Goal: Complete application form

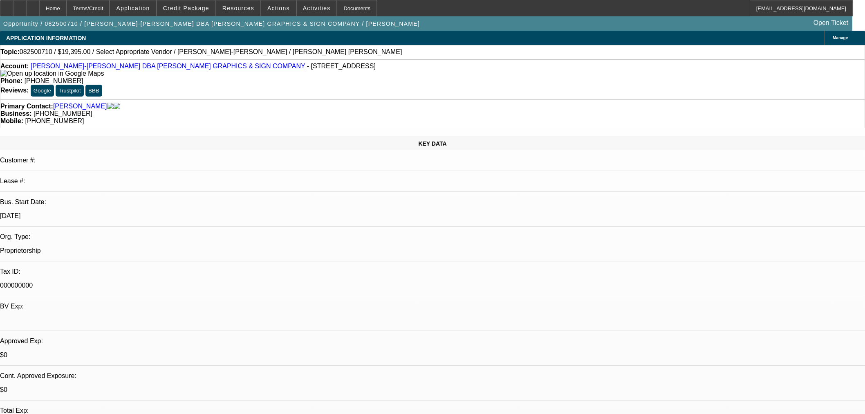
select select "0"
select select "2"
select select "0.1"
select select "4"
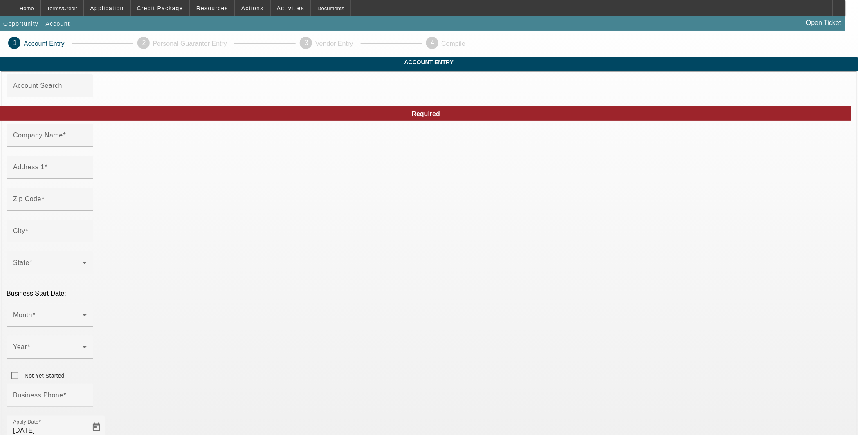
type input "Southern Spear Ironworks, LLC"
type input "55 Workman Rd"
type input "37410"
type input "Chattanooga"
type input "(423) 498-2862"
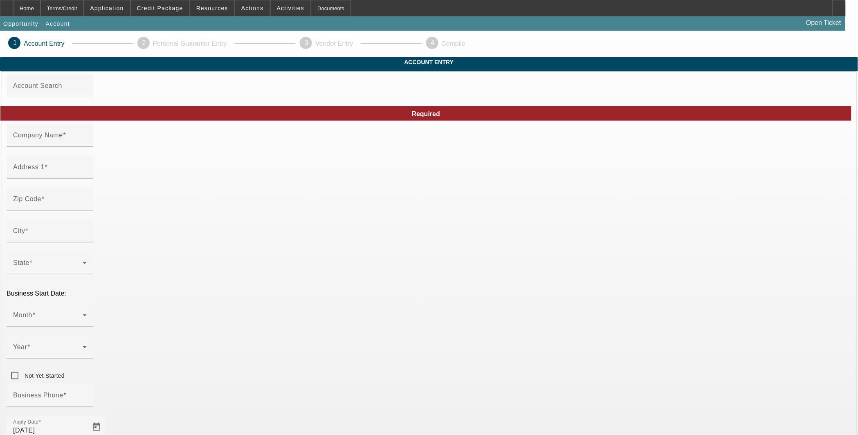
type input "Ste 200"
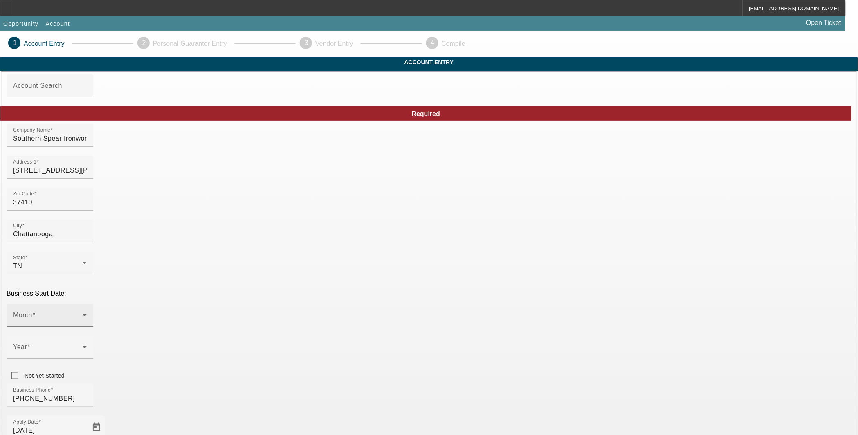
click at [90, 310] on icon at bounding box center [85, 315] width 10 height 10
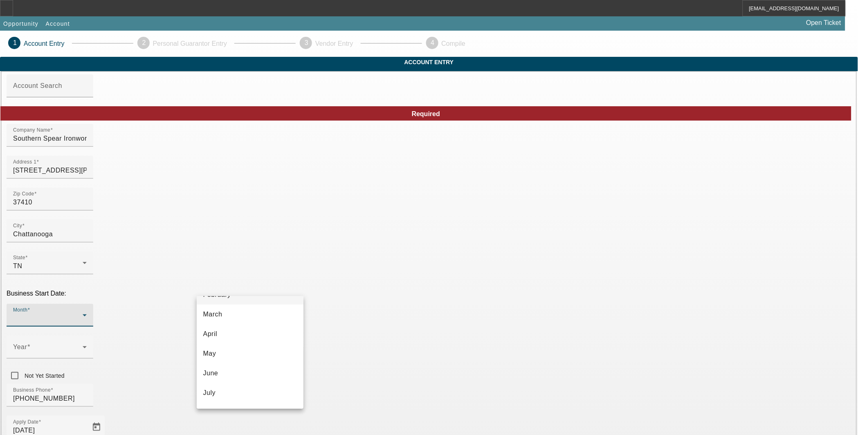
scroll to position [76, 0]
click at [244, 387] on mat-option "August" at bounding box center [250, 391] width 107 height 20
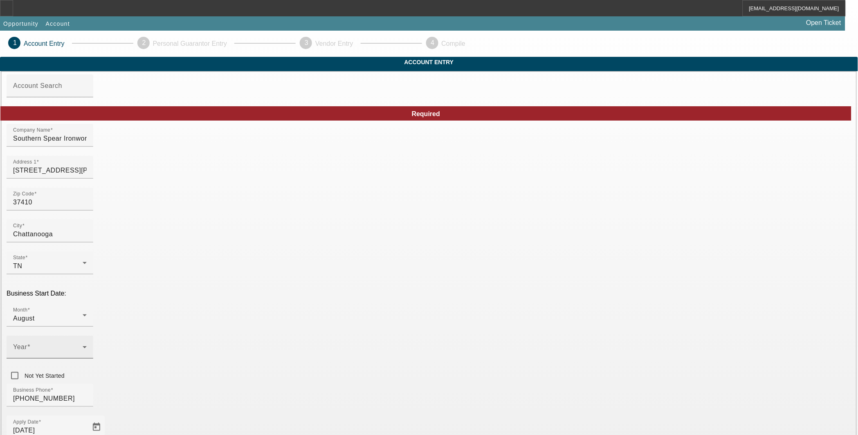
click at [87, 336] on div "Year" at bounding box center [50, 347] width 74 height 23
drag, startPoint x: 341, startPoint y: 374, endPoint x: 355, endPoint y: 350, distance: 27.6
click at [341, 375] on mat-option "2017" at bounding box center [339, 374] width 47 height 20
click at [378, 384] on div "Business Phone (423) 498-2862" at bounding box center [429, 400] width 844 height 32
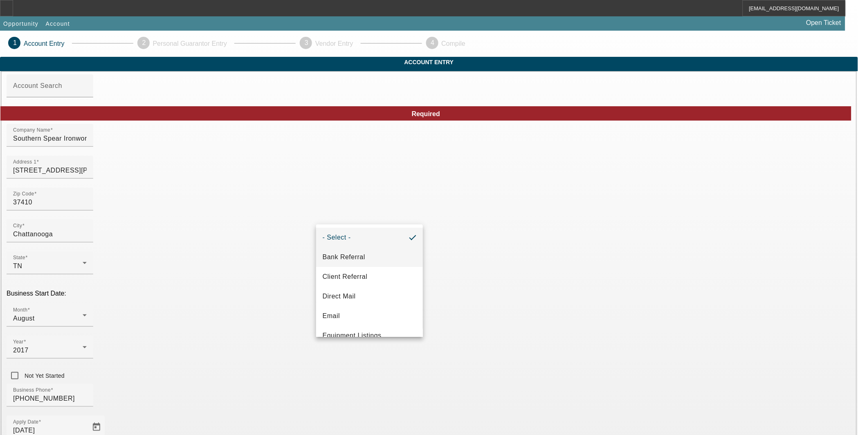
drag, startPoint x: 357, startPoint y: 258, endPoint x: 334, endPoint y: 310, distance: 56.6
click at [357, 258] on span "Bank Referral" at bounding box center [343, 257] width 43 height 10
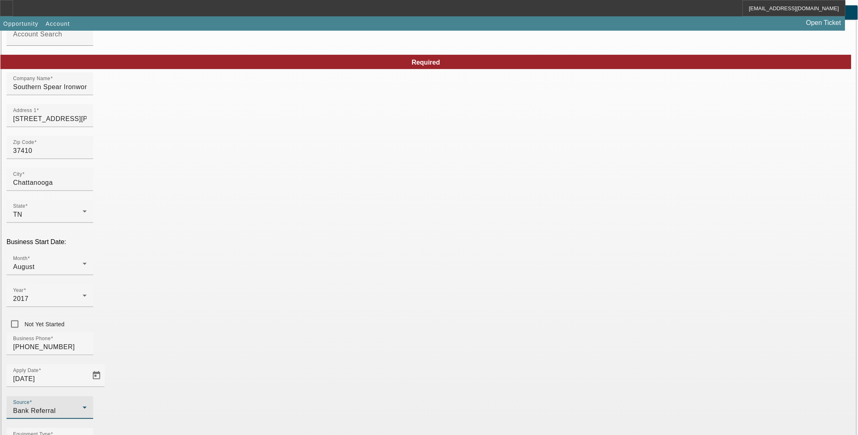
scroll to position [74, 0]
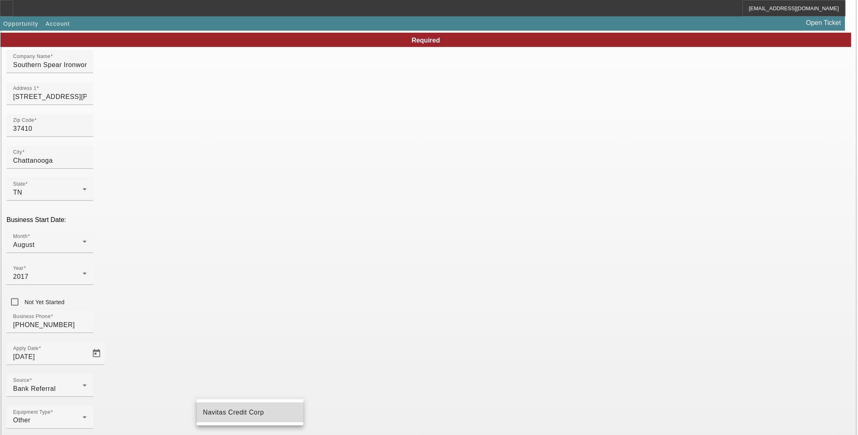
click at [235, 415] on span "Navitas Credit Corp" at bounding box center [233, 412] width 61 height 10
type input "Navitas Credit Corp"
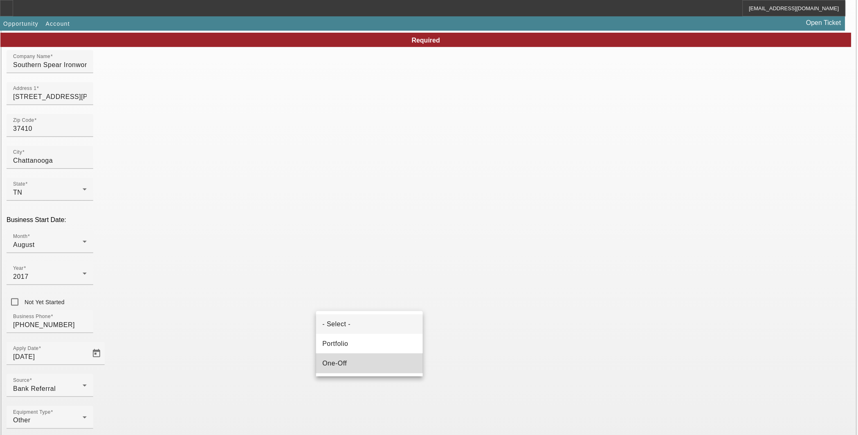
click at [349, 358] on mat-option "One-Off" at bounding box center [369, 364] width 107 height 20
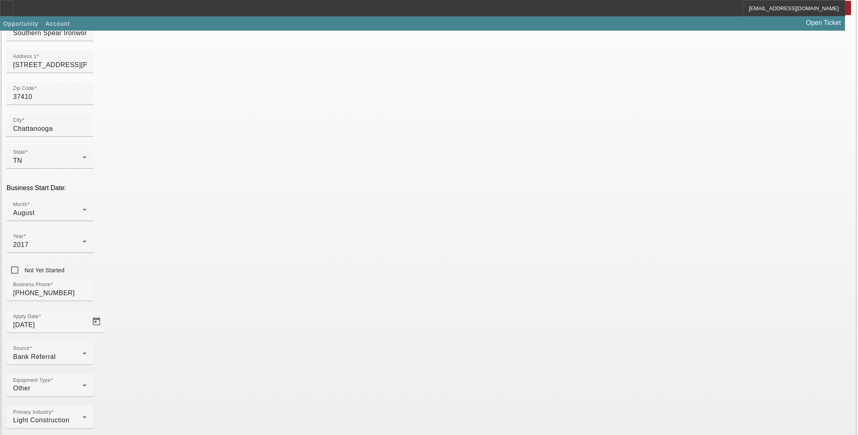
scroll to position [123, 0]
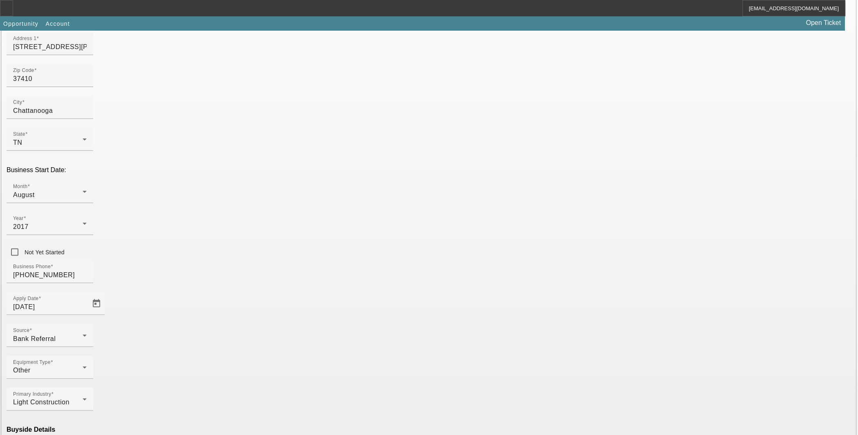
click at [271, 365] on mat-option "Ineligible" at bounding box center [250, 364] width 107 height 20
click at [377, 414] on mat-option "Navitas Credit Corp" at bounding box center [369, 413] width 107 height 20
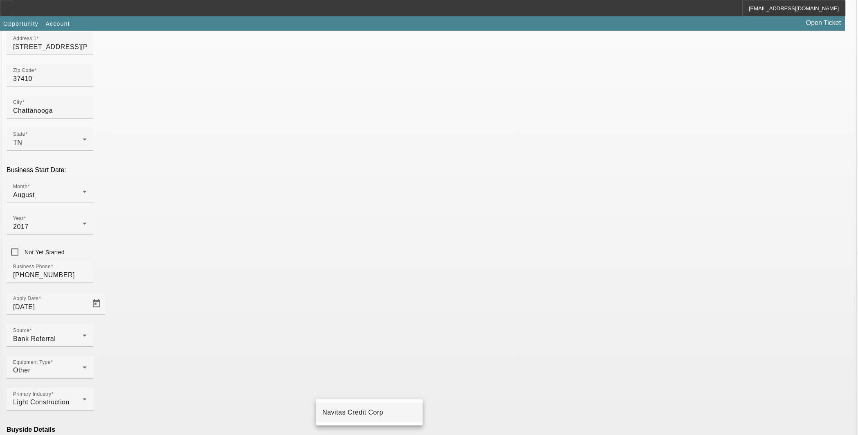
type input "Navitas Credit Corp"
type input "000000000"
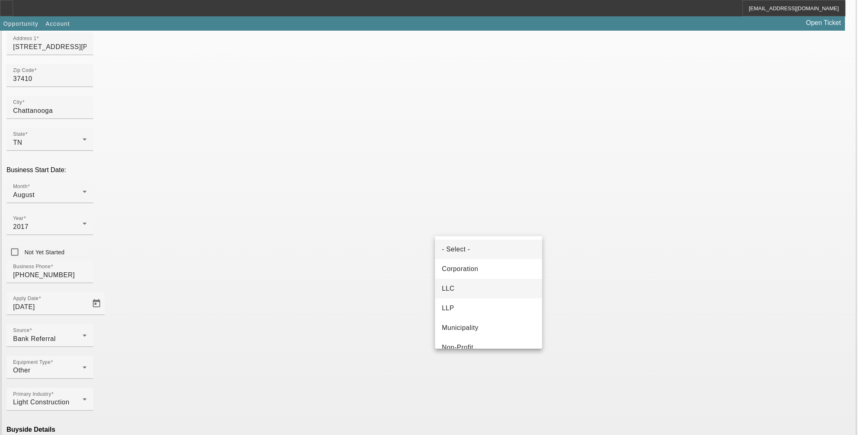
click at [502, 284] on mat-option "LLC" at bounding box center [488, 289] width 107 height 20
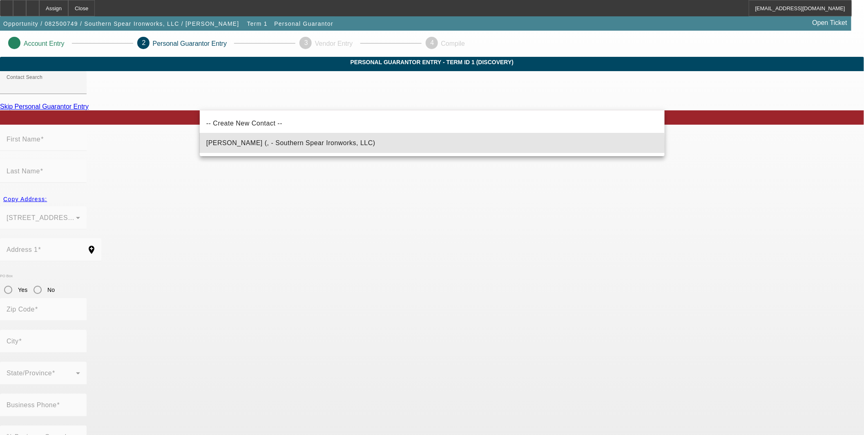
click at [286, 145] on span "Compton, Sean (, - Southern Spear Ironworks, LLC)" at bounding box center [290, 143] width 169 height 10
type input "Compton, Sean (, - Southern Spear Ironworks, LLC)"
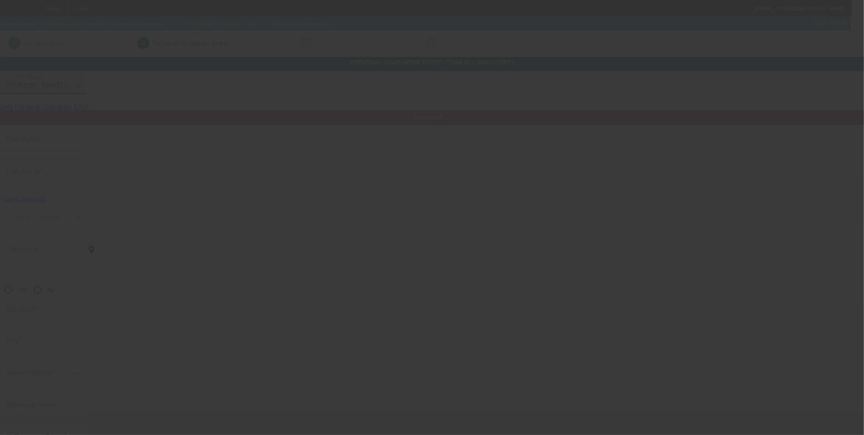
type input "Sean"
type input "Compton"
radio input "true"
type input "(423) 498-2862"
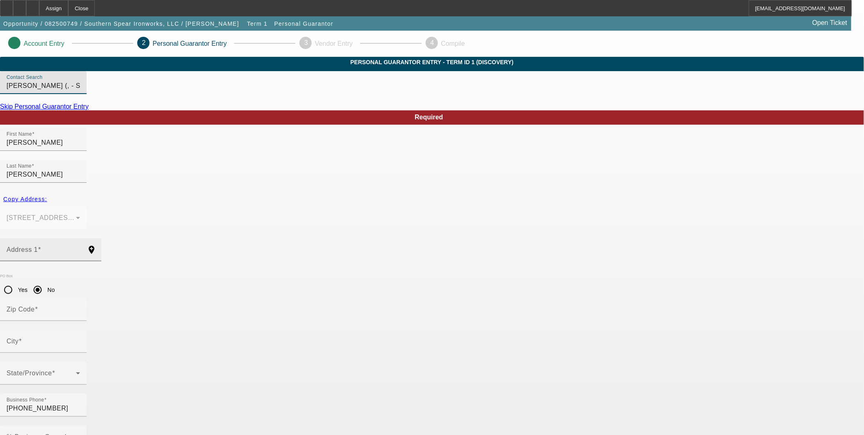
click at [80, 248] on input "Address 1" at bounding box center [44, 253] width 74 height 10
paste input "_____________"
type input "_____________"
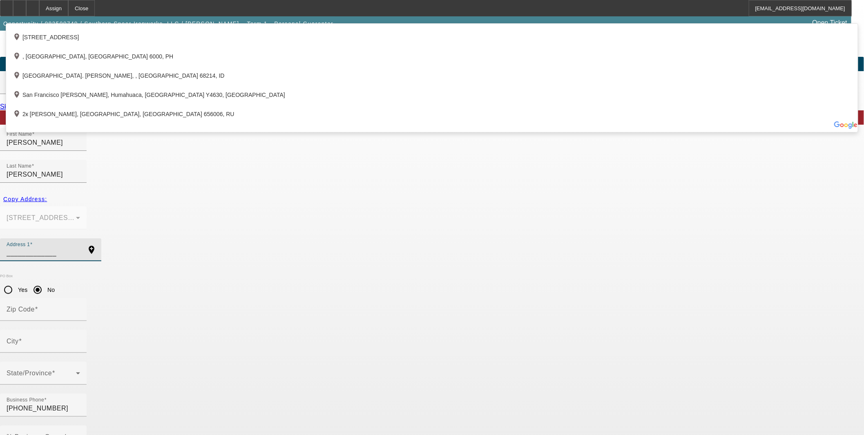
click at [80, 248] on input "_____________" at bounding box center [44, 253] width 74 height 10
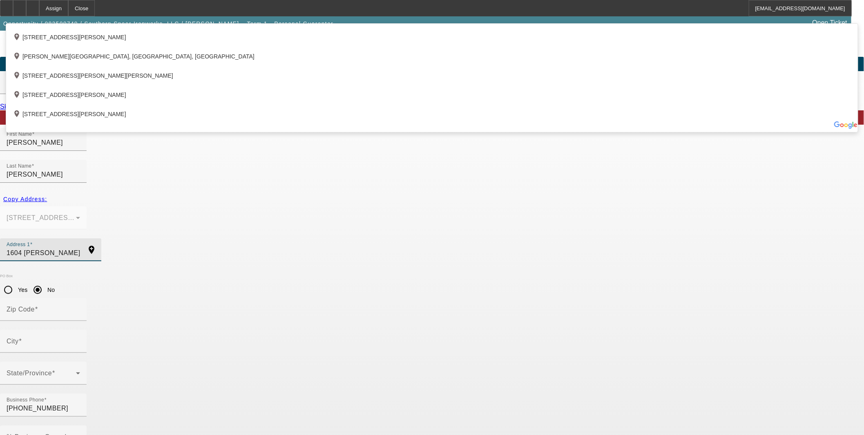
type input "1604 Anderson Pk"
click at [248, 203] on div "Copy Address: 55 Workman Rd Ste 200 Chattanooga, TN 37410" at bounding box center [432, 215] width 864 height 47
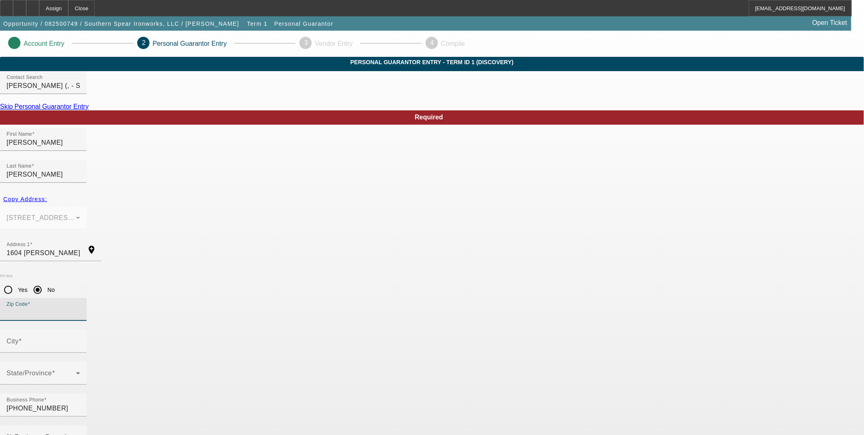
click at [80, 308] on input "Zip Code" at bounding box center [44, 313] width 74 height 10
type input "37377"
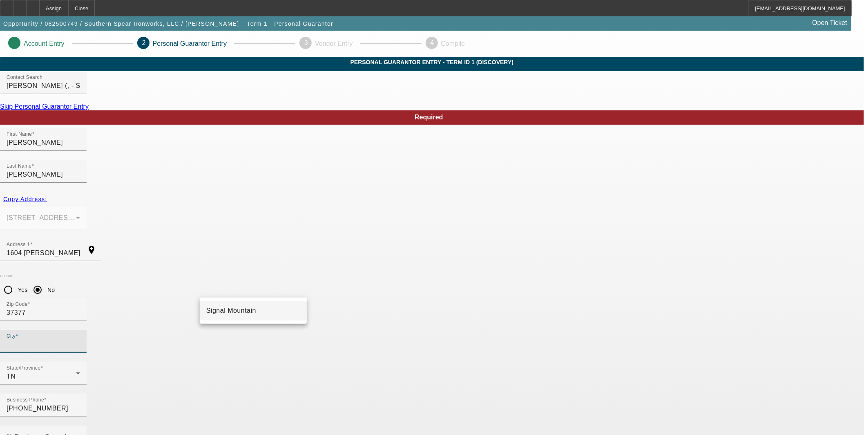
click at [258, 313] on mat-option "Signal Mountain" at bounding box center [253, 311] width 107 height 20
type input "Signal Mountain"
click at [80, 434] on input "% Business Owned" at bounding box center [44, 440] width 74 height 10
type input "100"
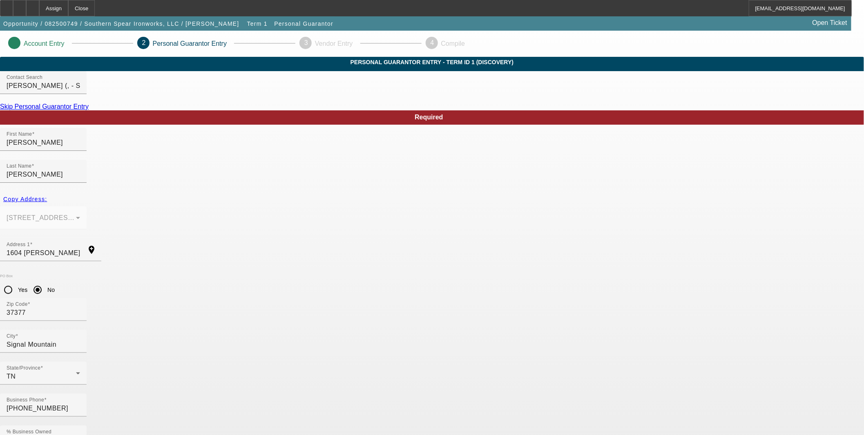
type input "350-76-7152"
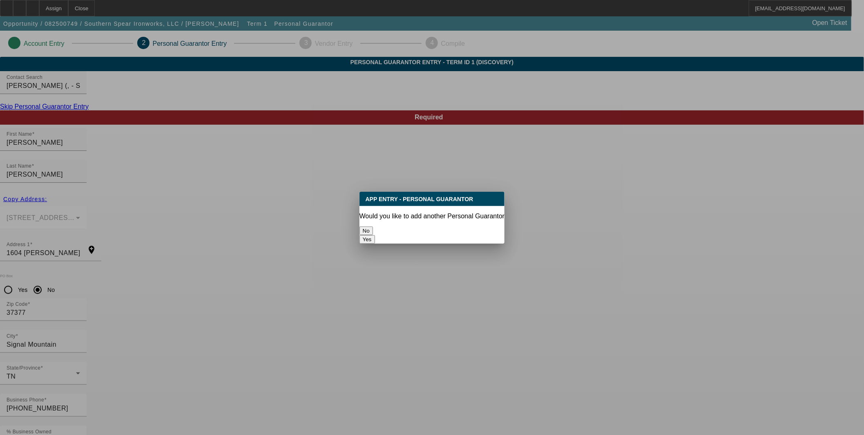
click at [373, 226] on button "No" at bounding box center [366, 230] width 13 height 9
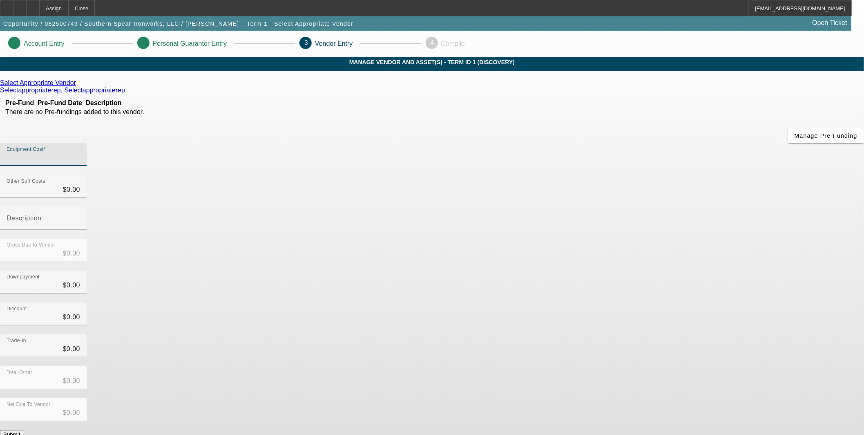
click at [80, 153] on input "Equipment Cost" at bounding box center [44, 158] width 74 height 10
type input "1"
type input "$1.00"
type input "15"
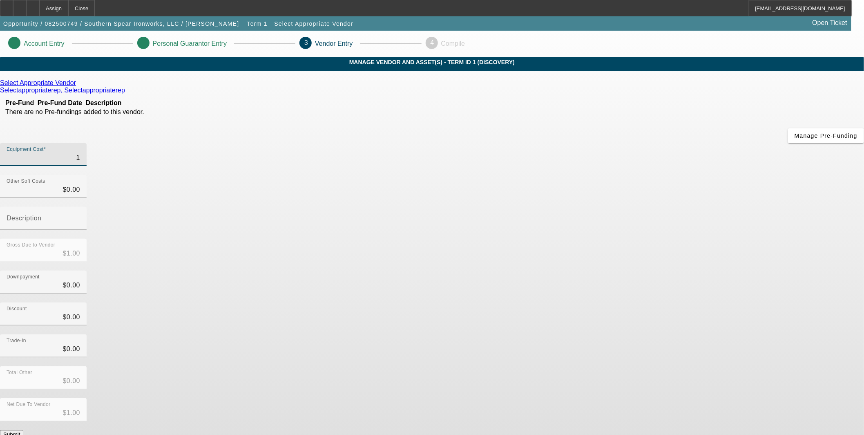
type input "$15.00"
type input "150"
type input "$150.00"
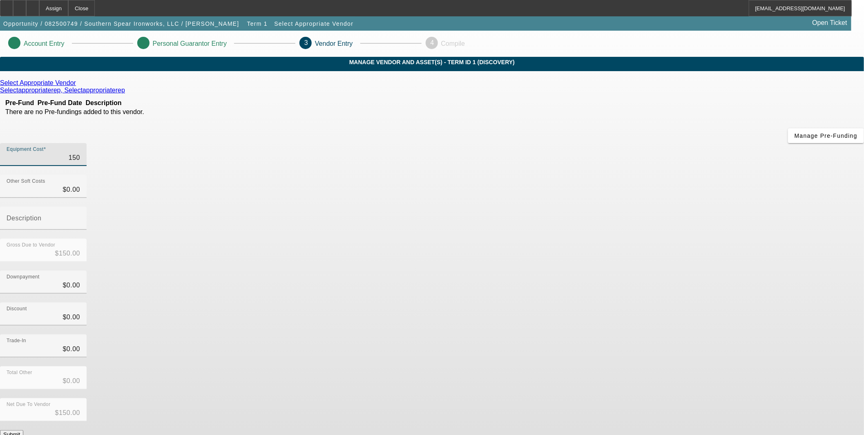
type input "1500"
type input "$1,500.00"
type input "15000"
type input "$15,000.00"
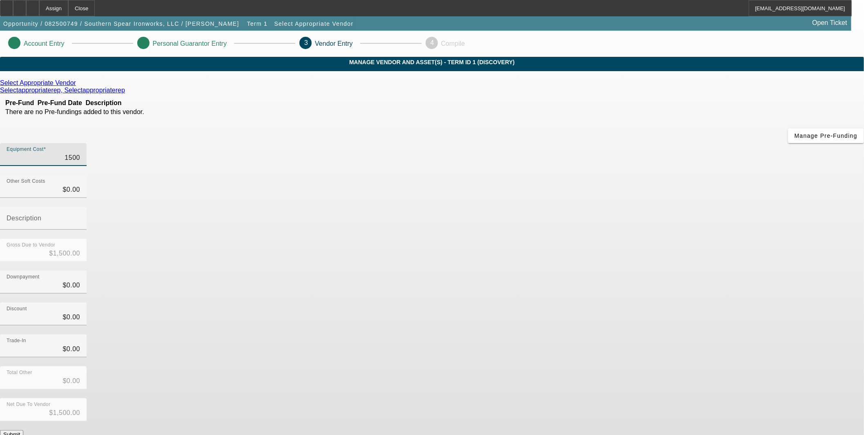
type input "$15,000.00"
type input "150000"
type input "$150,000.00"
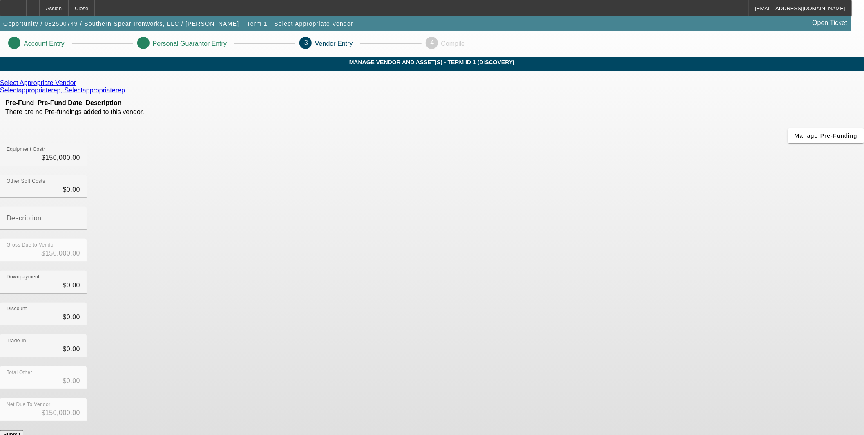
click at [23, 430] on button "Submit" at bounding box center [11, 434] width 23 height 9
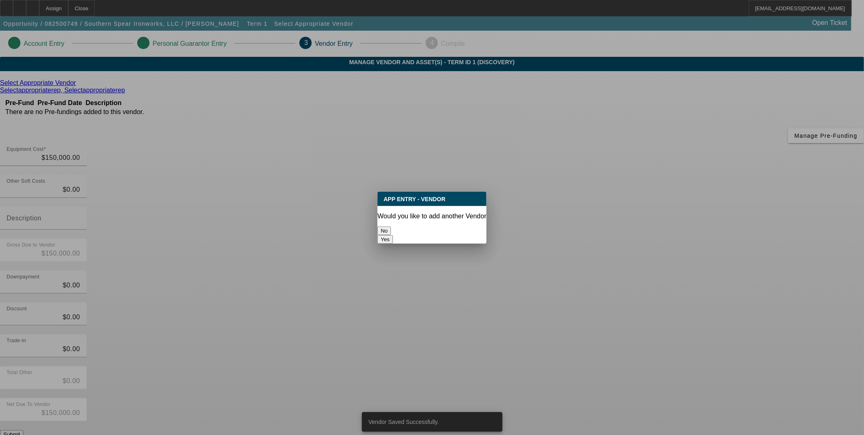
click at [391, 226] on button "No" at bounding box center [384, 230] width 13 height 9
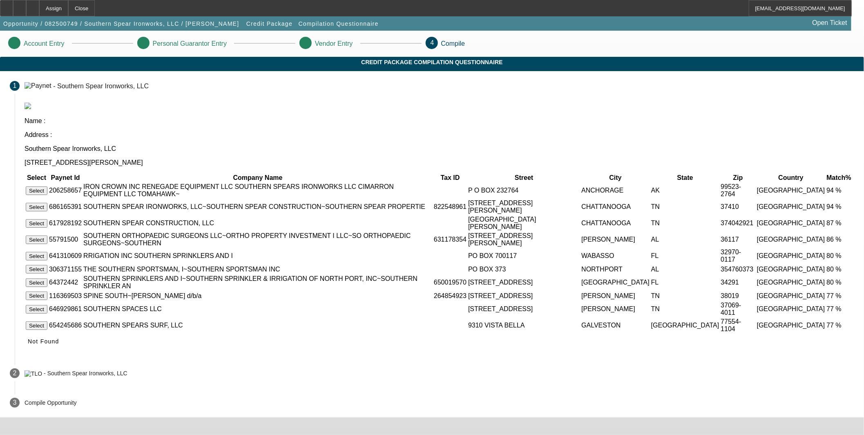
click at [47, 203] on button "Select" at bounding box center [37, 207] width 22 height 9
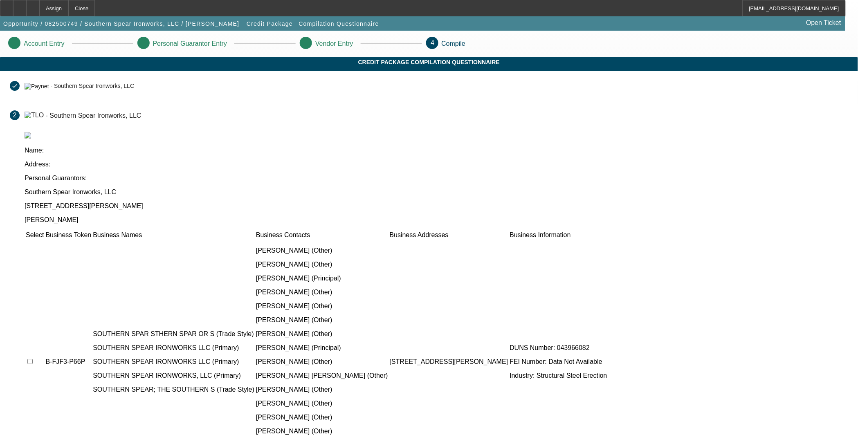
click at [33, 359] on input "checkbox" at bounding box center [29, 361] width 5 height 5
checkbox input "true"
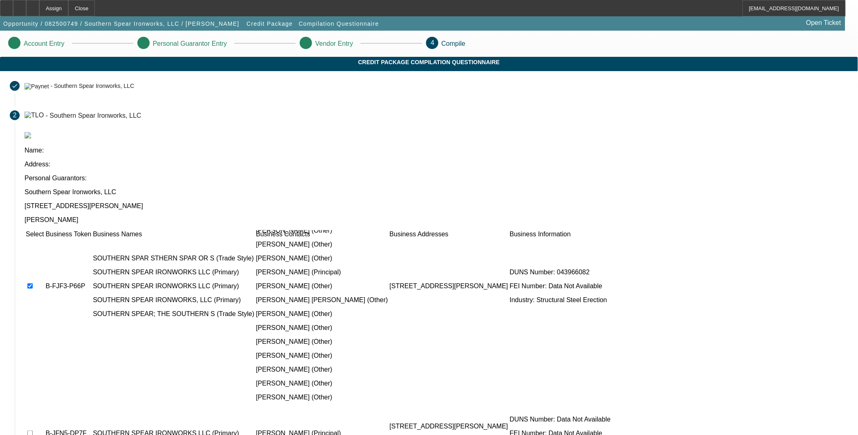
scroll to position [151, 0]
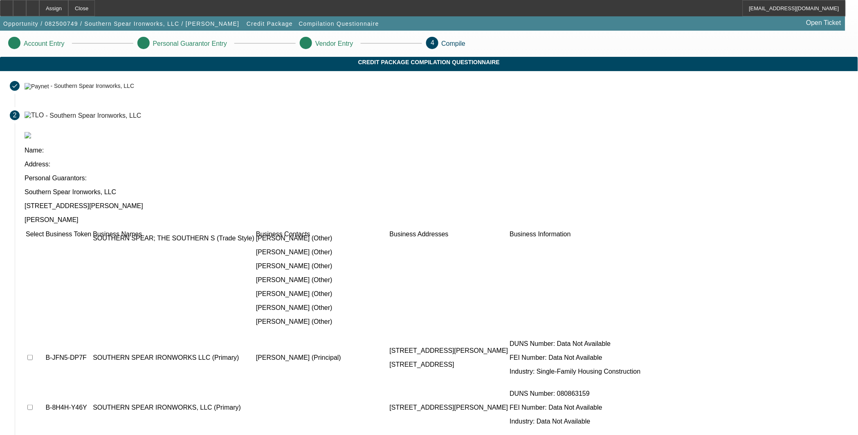
click at [33, 355] on input "checkbox" at bounding box center [29, 357] width 5 height 5
checkbox input "true"
click at [33, 405] on input "checkbox" at bounding box center [29, 407] width 5 height 5
checkbox input "true"
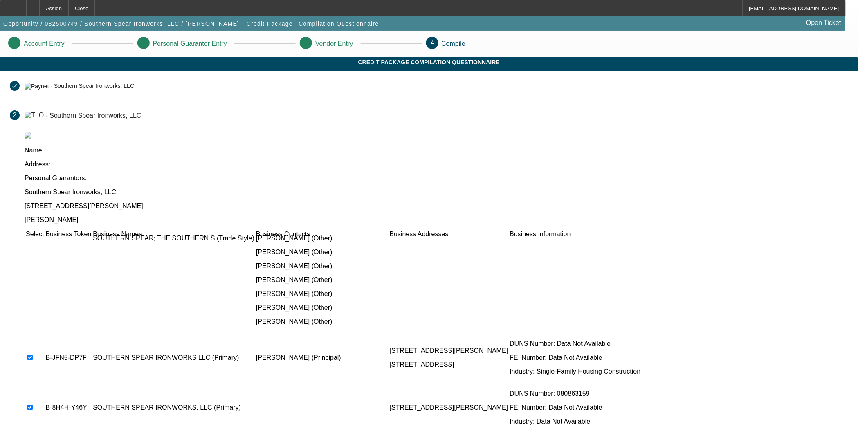
checkbox input "true"
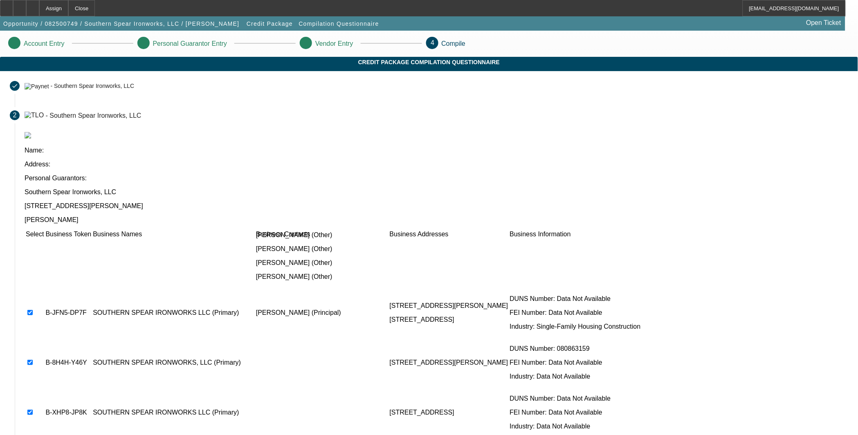
checkbox input "true"
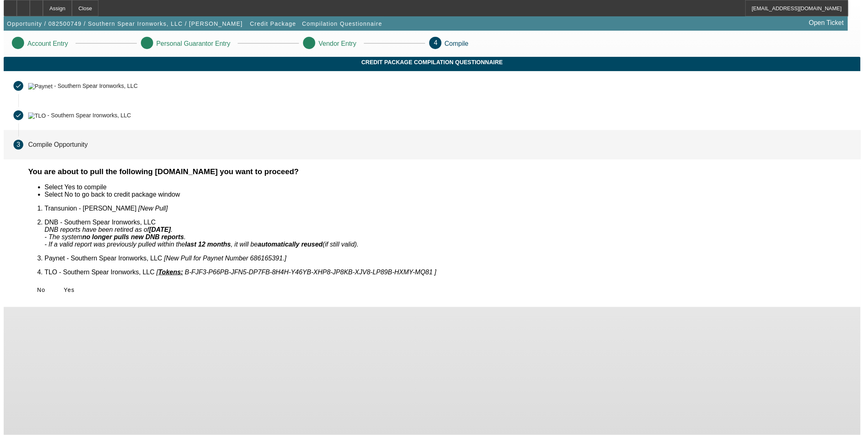
scroll to position [0, 0]
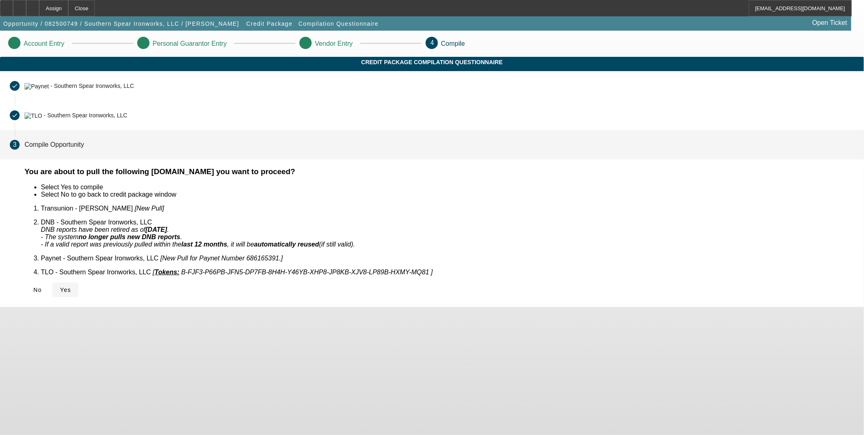
click at [71, 287] on span "Yes" at bounding box center [65, 290] width 11 height 7
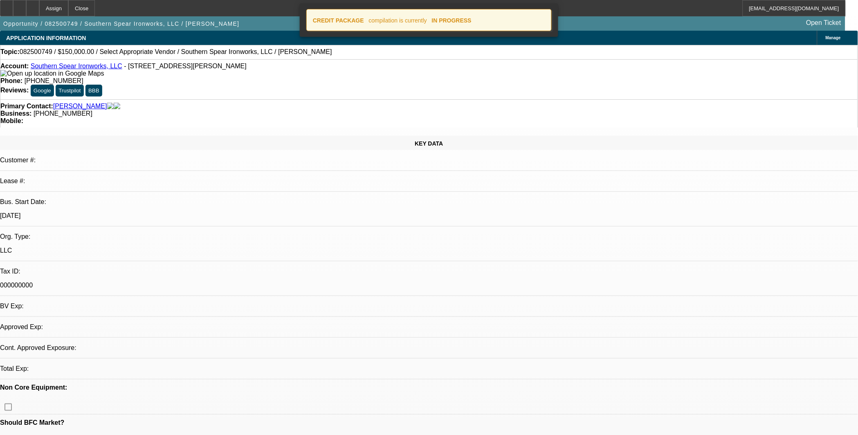
select select "0"
select select "2"
select select "0.1"
select select "4"
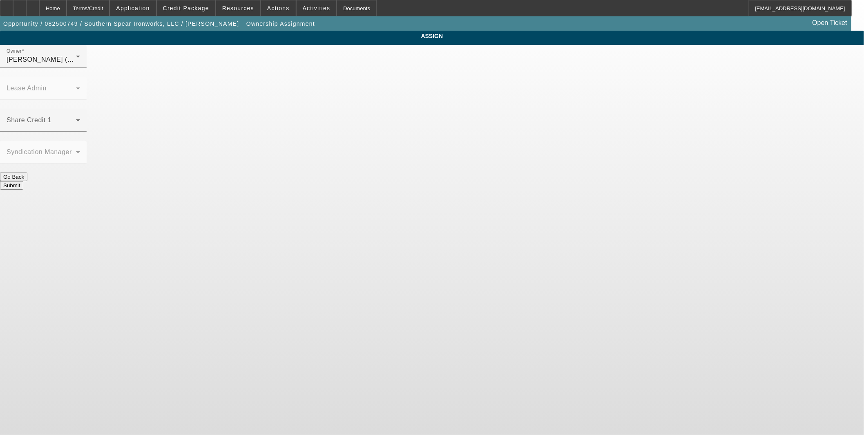
click at [76, 119] on span at bounding box center [41, 124] width 69 height 10
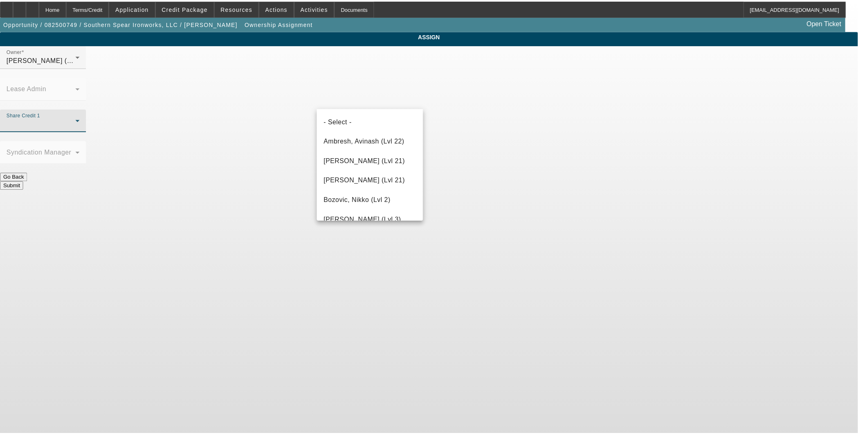
scroll to position [675, 0]
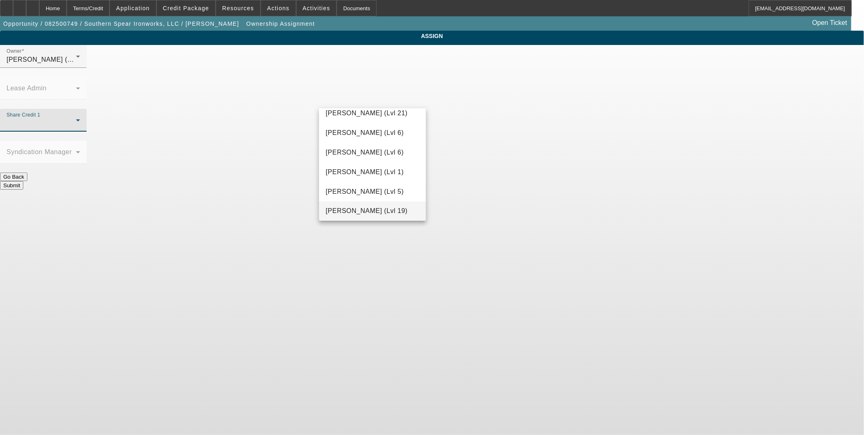
click at [382, 206] on span "O'Connor, Kevin (Lvl 19)" at bounding box center [367, 211] width 82 height 10
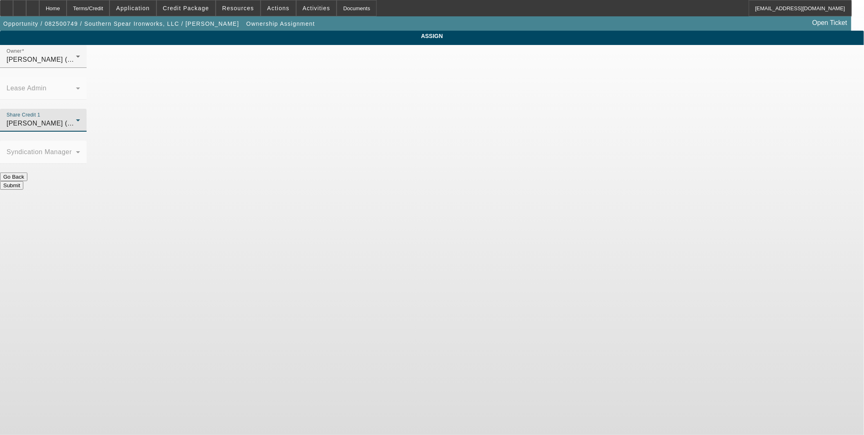
click at [23, 181] on button "Submit" at bounding box center [11, 185] width 23 height 9
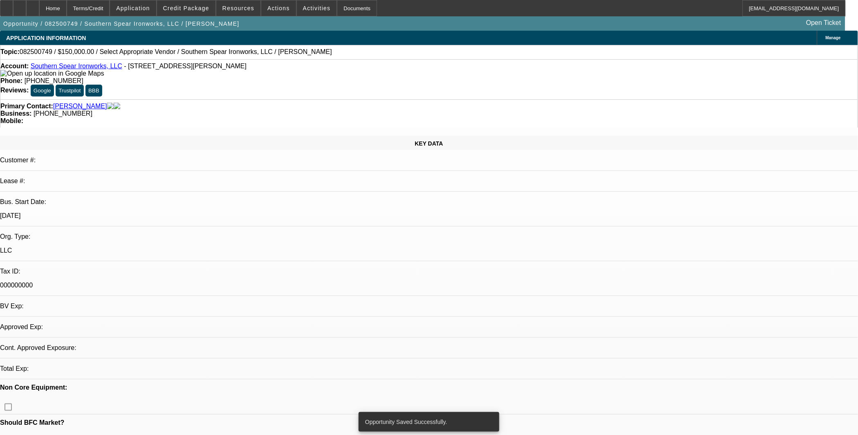
select select "0"
select select "2"
select select "0.1"
select select "4"
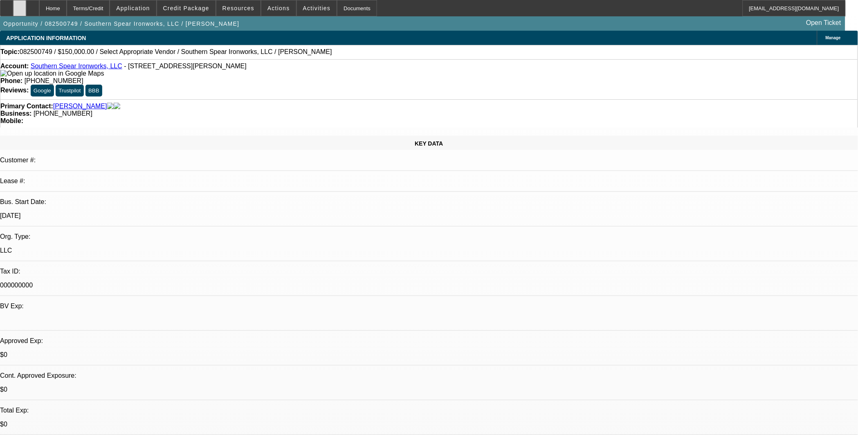
click at [20, 5] on icon at bounding box center [20, 5] width 0 height 0
click at [39, 10] on div at bounding box center [32, 8] width 13 height 16
select select "0"
select select "2"
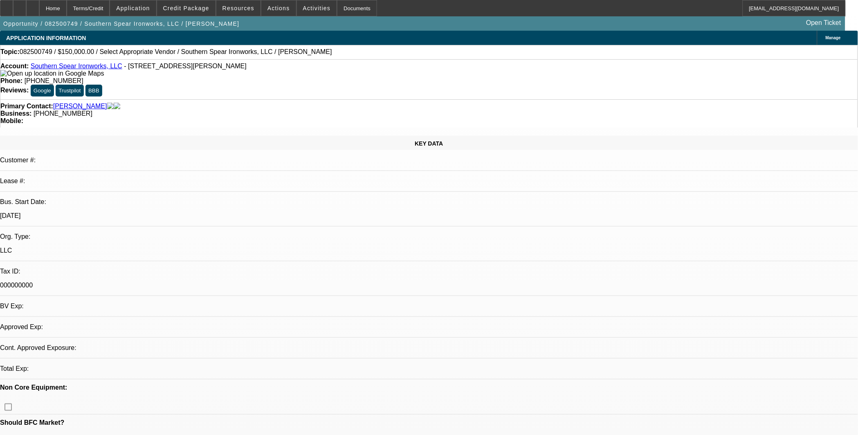
select select "0.1"
select select "4"
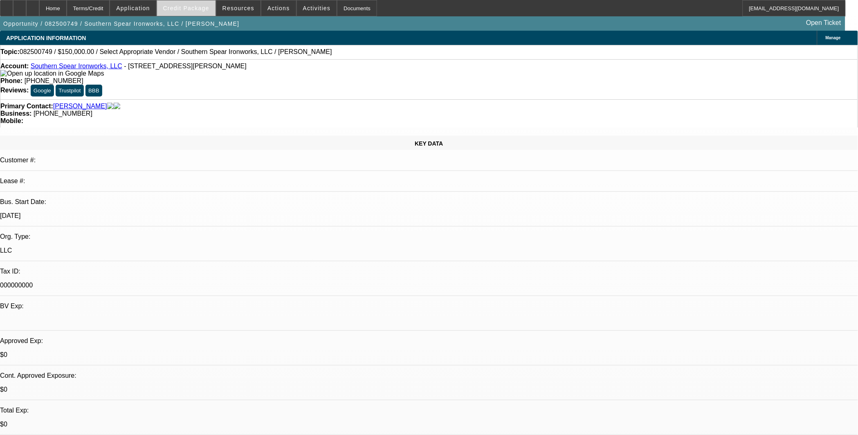
click at [186, 12] on span at bounding box center [186, 8] width 58 height 20
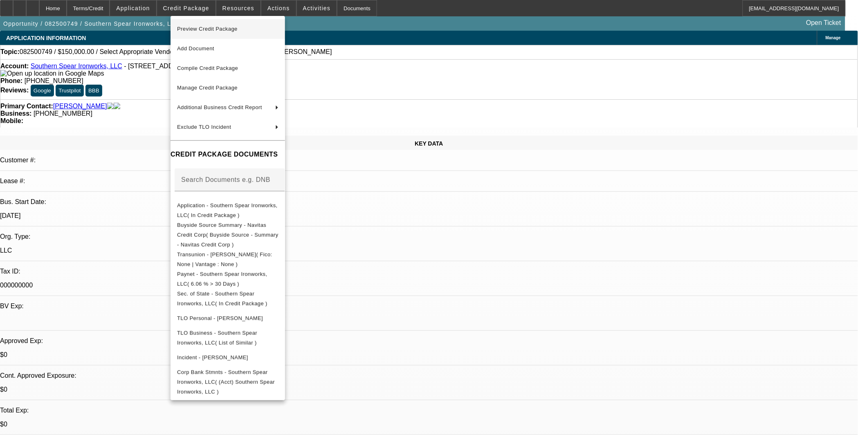
click at [227, 31] on span "Preview Credit Package" at bounding box center [227, 29] width 101 height 10
